Goal: Task Accomplishment & Management: Manage account settings

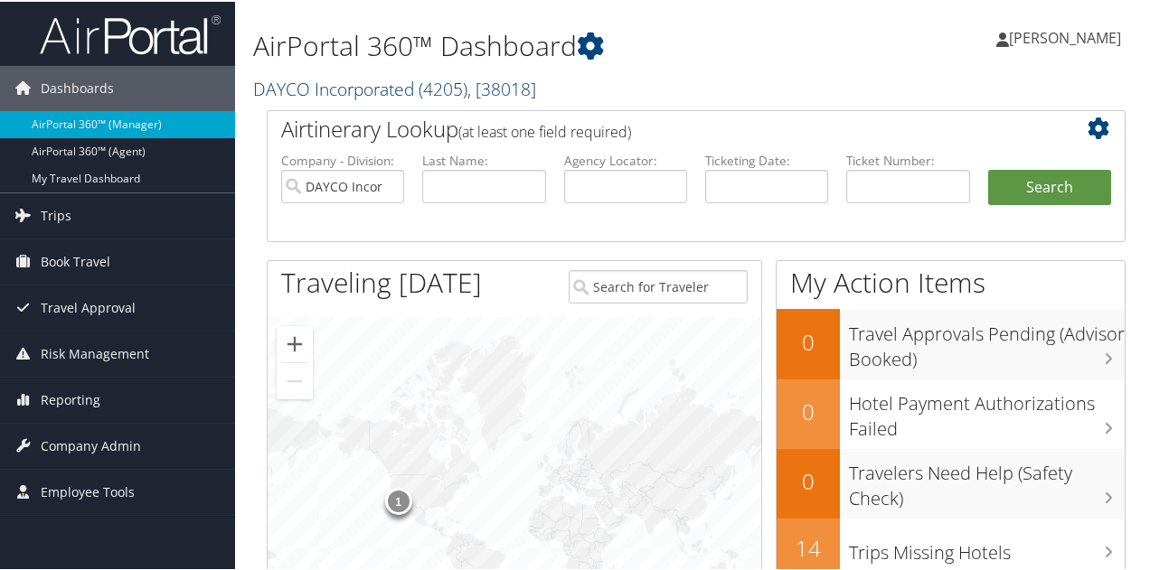
click at [364, 82] on link "DAYCO Incorporated ( 4205 ) , [ 38018 ]" at bounding box center [394, 87] width 283 height 24
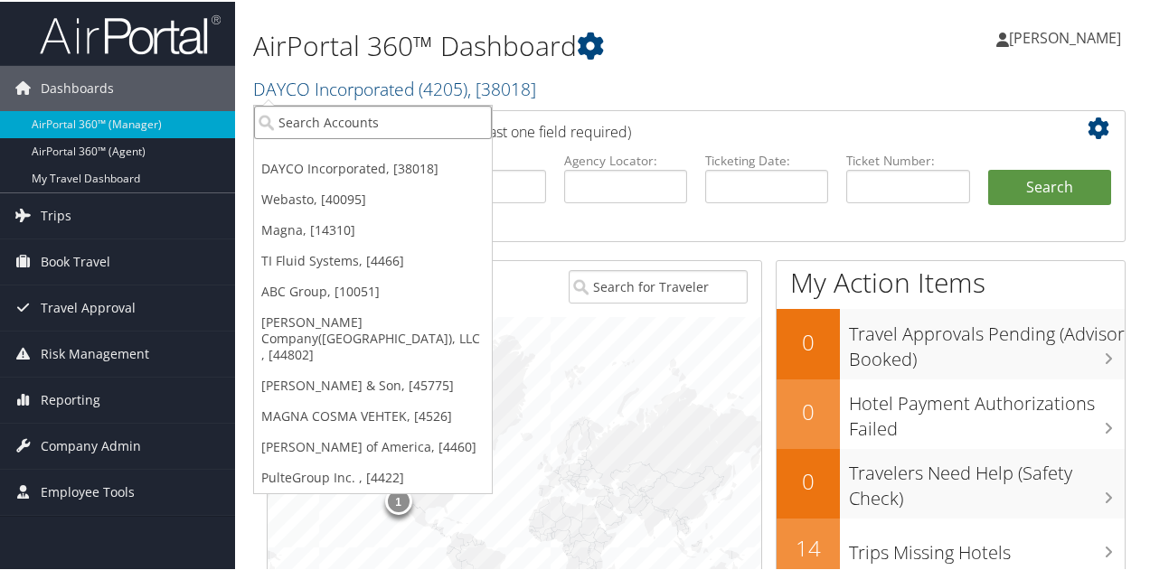
click at [354, 108] on input "search" at bounding box center [373, 120] width 238 height 33
type input "enorise"
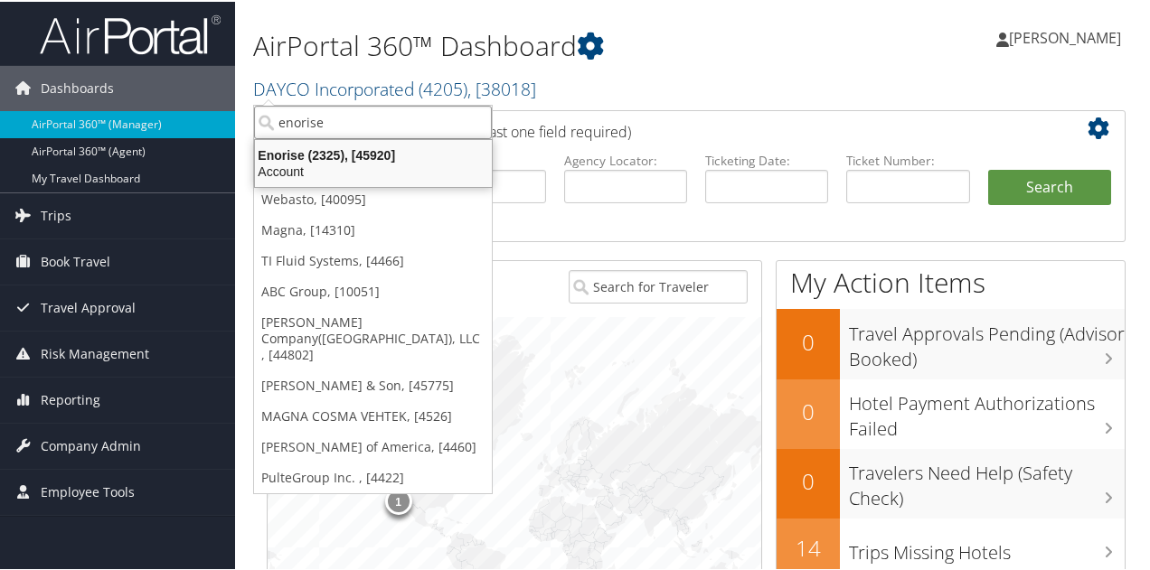
click at [343, 155] on div "Enorise (2325), [45920]" at bounding box center [373, 154] width 259 height 16
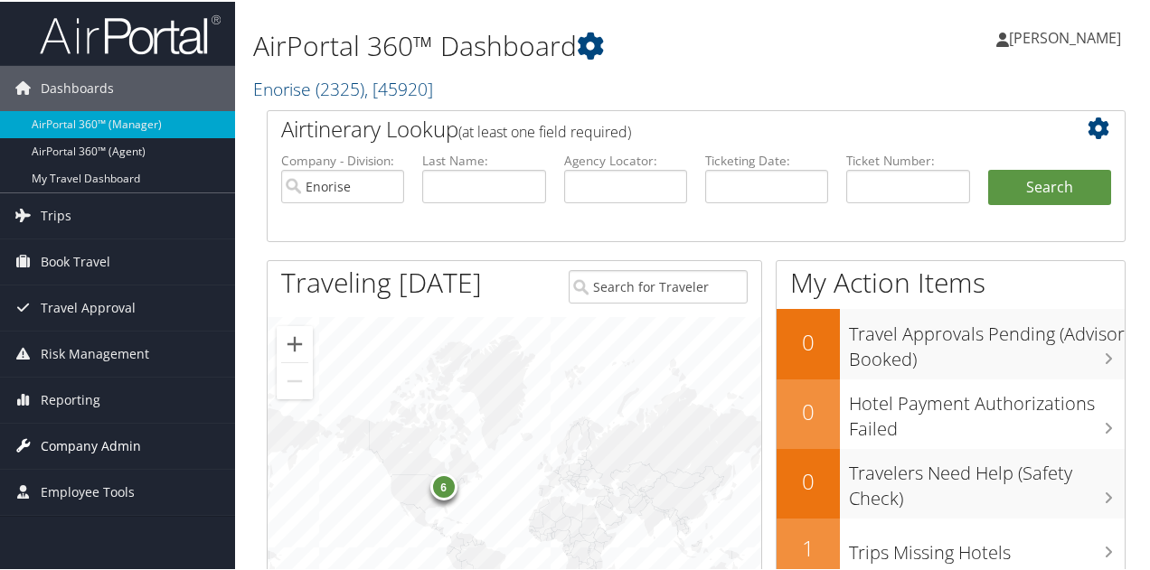
click at [73, 441] on span "Company Admin" at bounding box center [91, 444] width 100 height 45
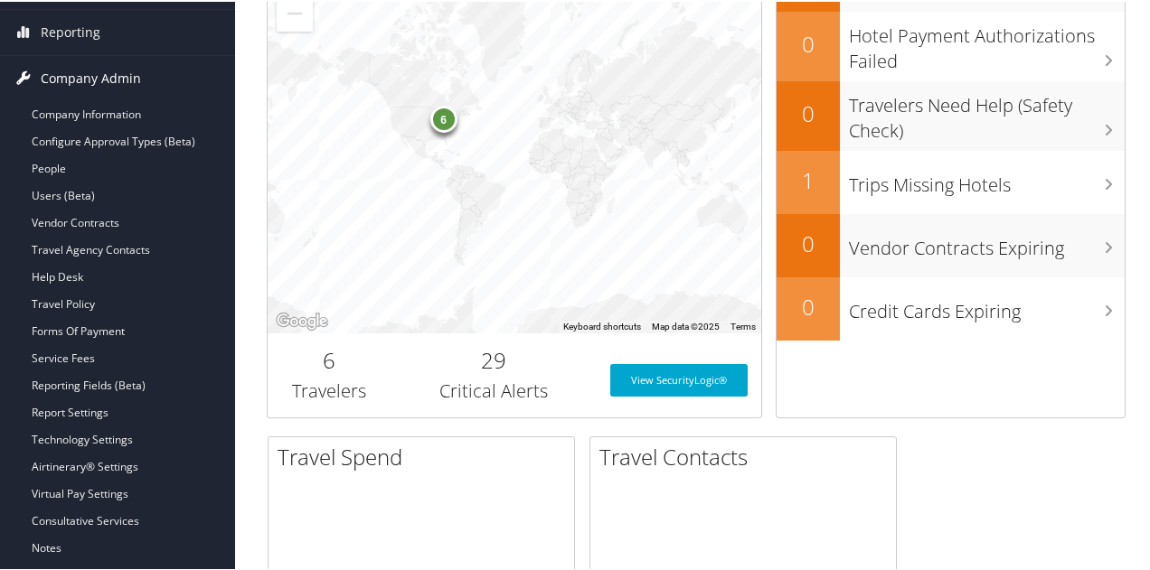
scroll to position [452, 0]
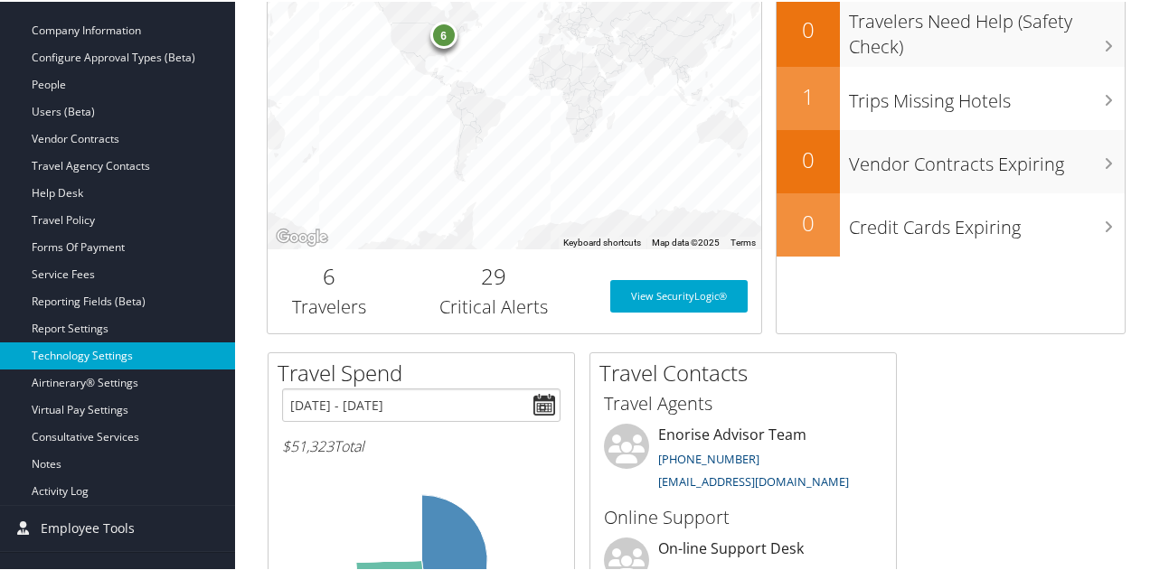
click at [78, 352] on link "Technology Settings" at bounding box center [117, 354] width 235 height 27
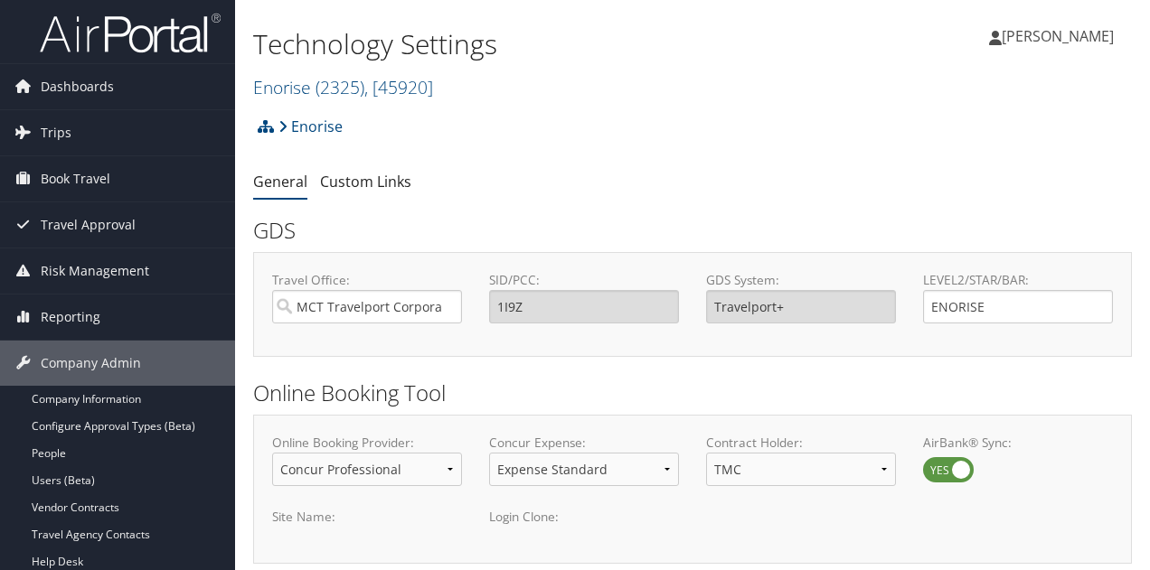
select select "4"
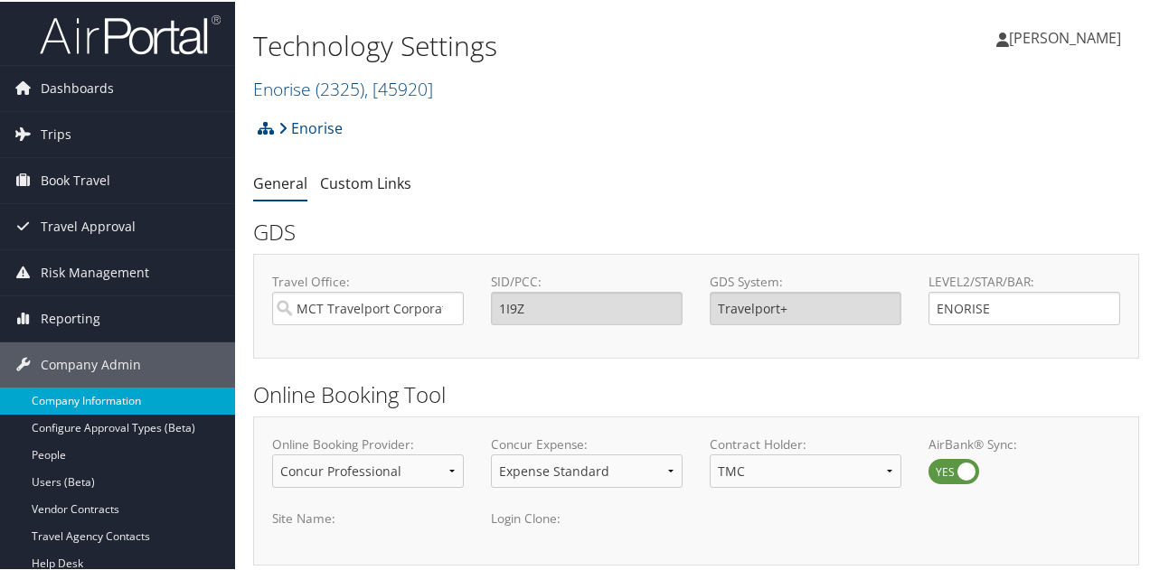
click at [73, 400] on link "Company Information" at bounding box center [117, 399] width 235 height 27
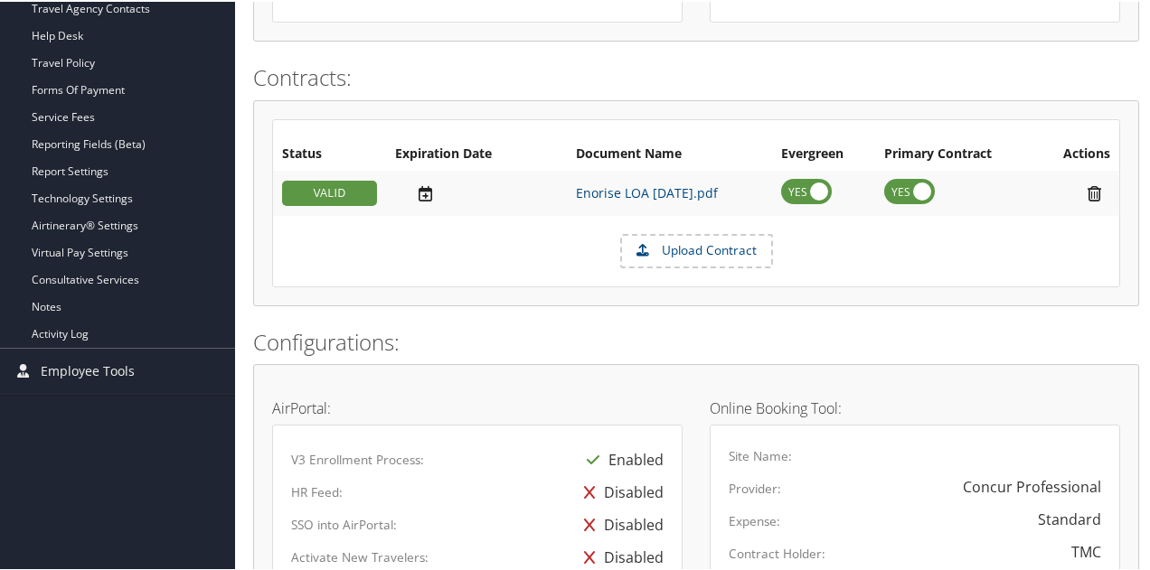
scroll to position [257, 0]
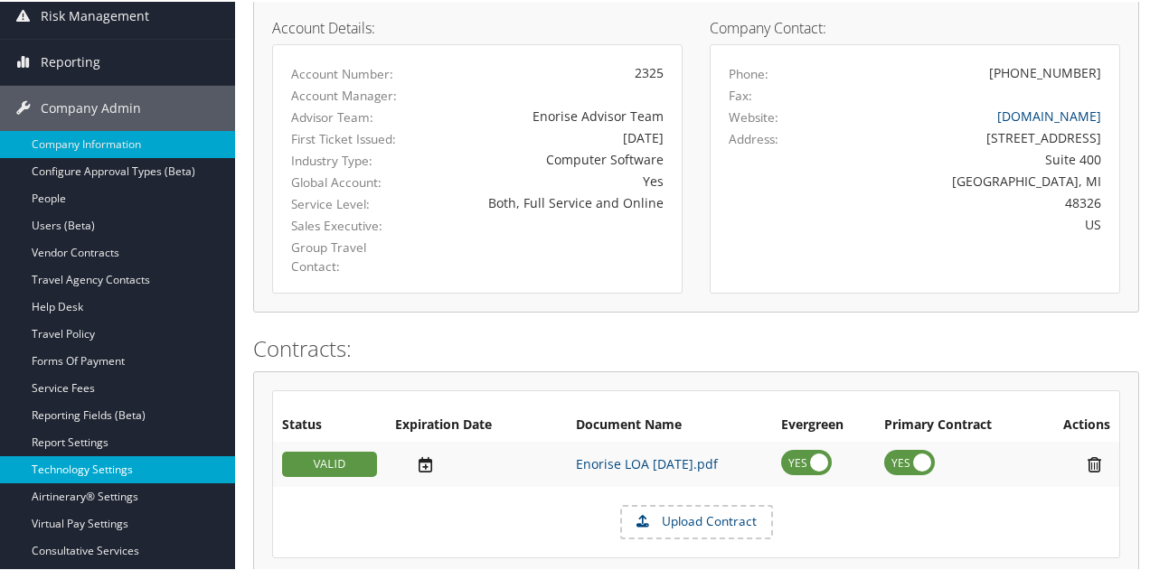
click at [116, 471] on link "Technology Settings" at bounding box center [117, 468] width 235 height 27
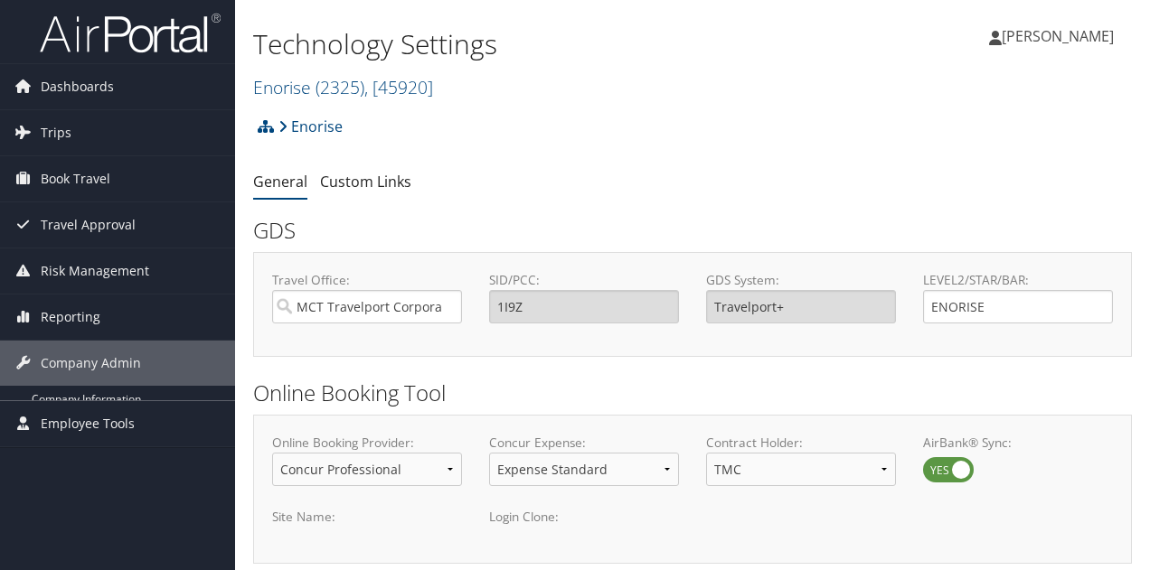
select select "4"
